Goal: Information Seeking & Learning: Check status

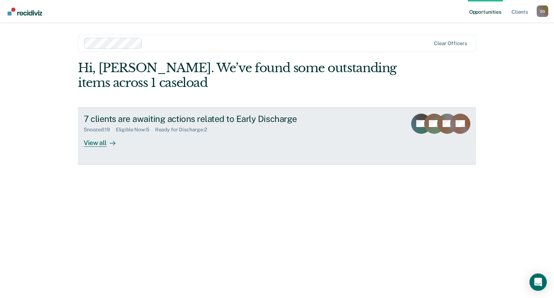
click at [98, 143] on div "View all" at bounding box center [104, 140] width 40 height 14
